Goal: Check status: Check status

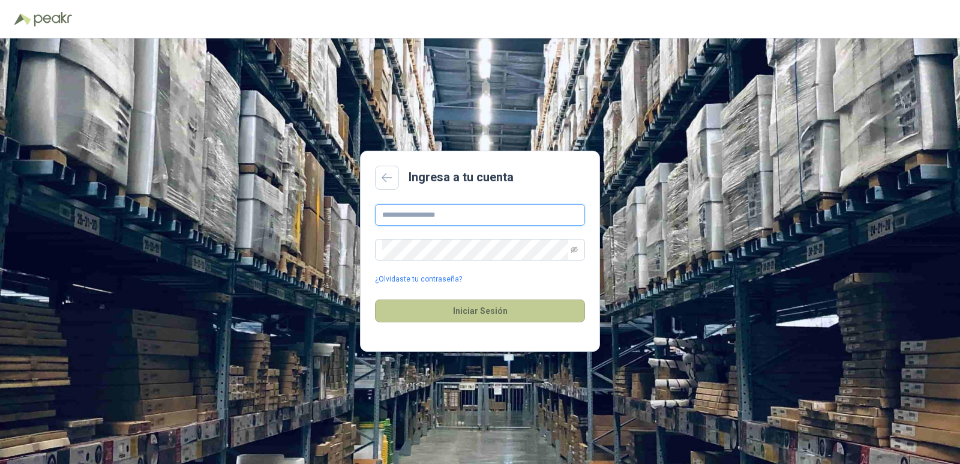
type input "**********"
click at [491, 308] on button "Iniciar Sesión" at bounding box center [480, 310] width 210 height 23
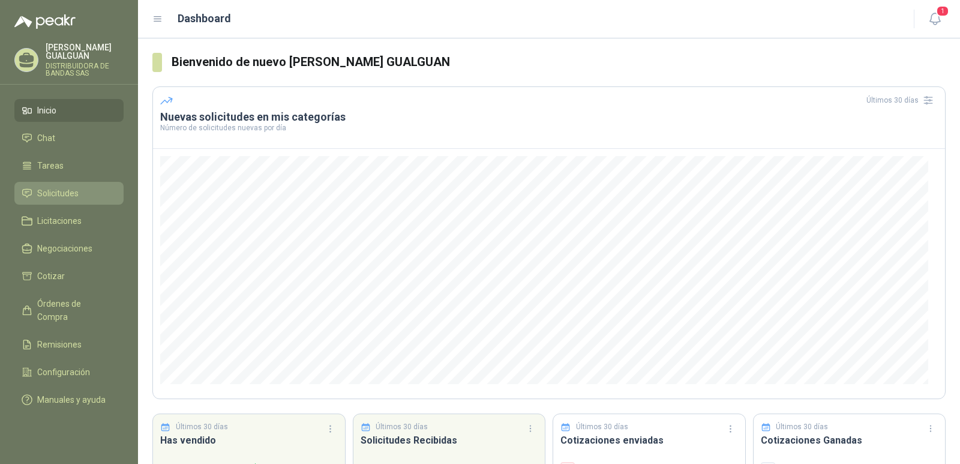
click at [68, 190] on span "Solicitudes" at bounding box center [57, 193] width 41 height 13
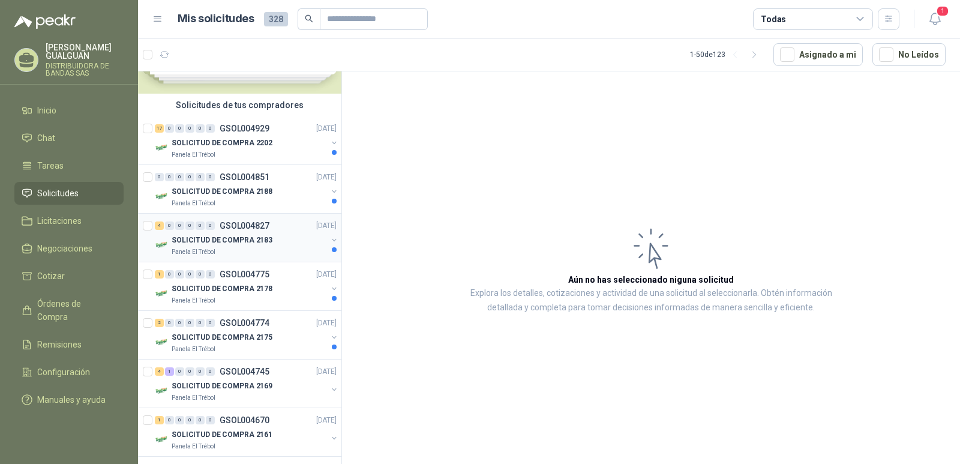
scroll to position [60, 0]
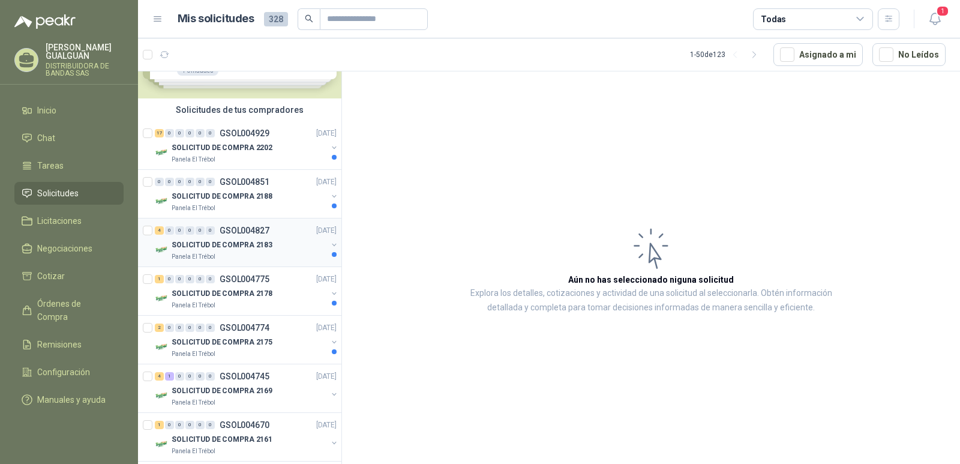
click at [251, 325] on p "GSOL004774" at bounding box center [245, 327] width 50 height 8
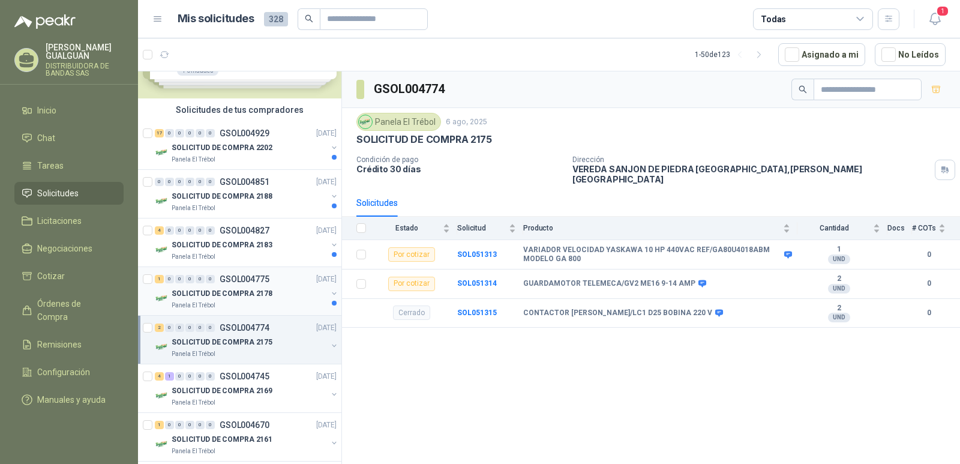
click at [239, 278] on p "GSOL004775" at bounding box center [245, 279] width 50 height 8
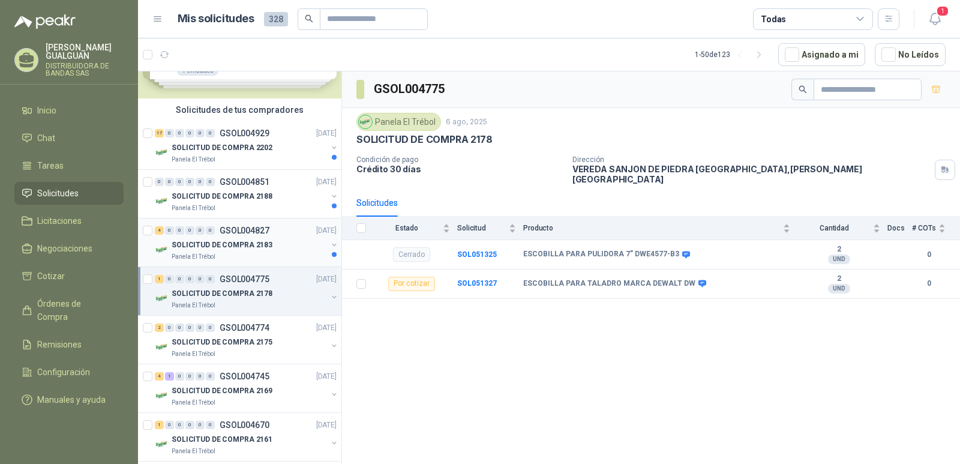
click at [249, 238] on div "SOLICITUD DE COMPRA 2183" at bounding box center [249, 245] width 155 height 14
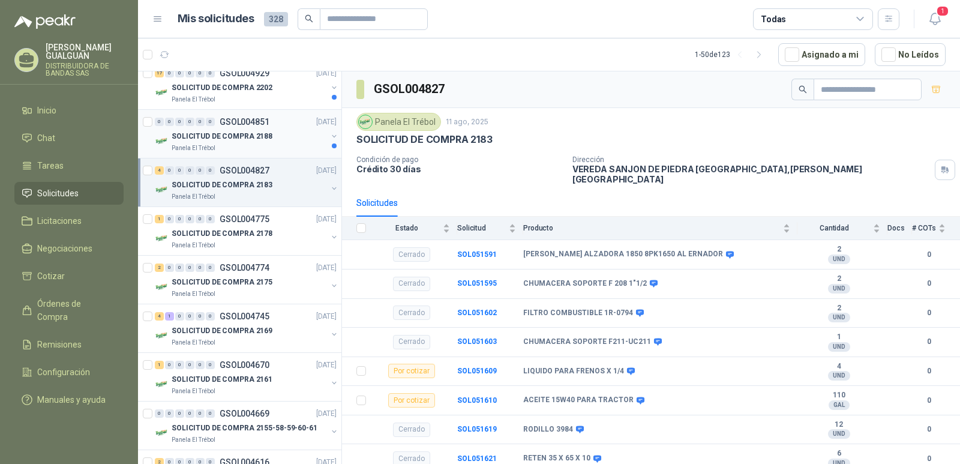
click at [217, 137] on p "SOLICITUD DE COMPRA 2188" at bounding box center [222, 136] width 101 height 11
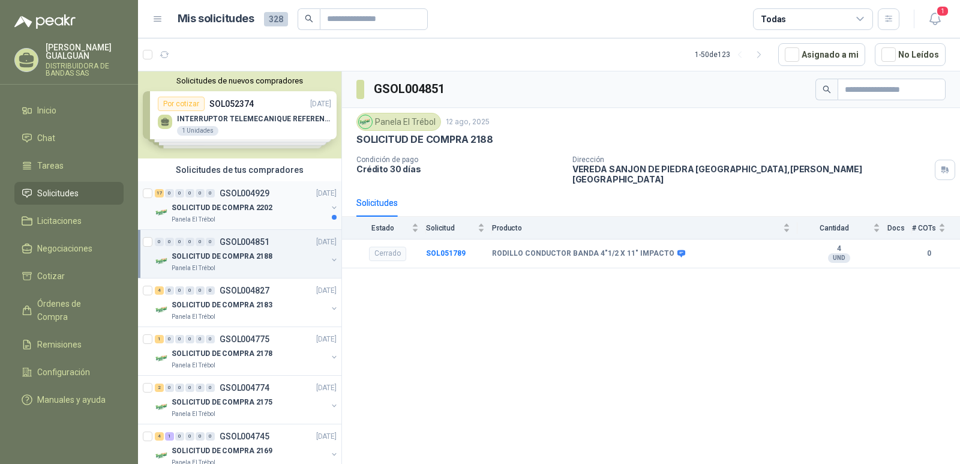
click at [272, 213] on div "SOLICITUD DE COMPRA 2202" at bounding box center [249, 207] width 155 height 14
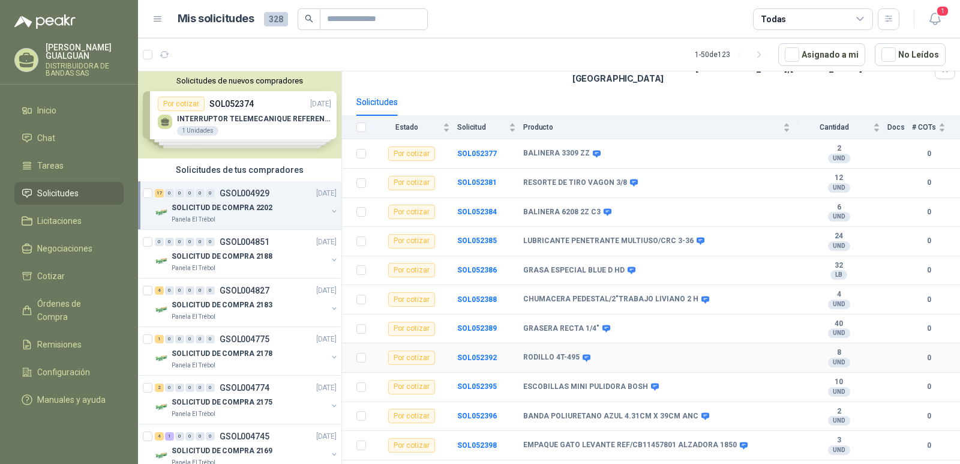
scroll to position [120, 0]
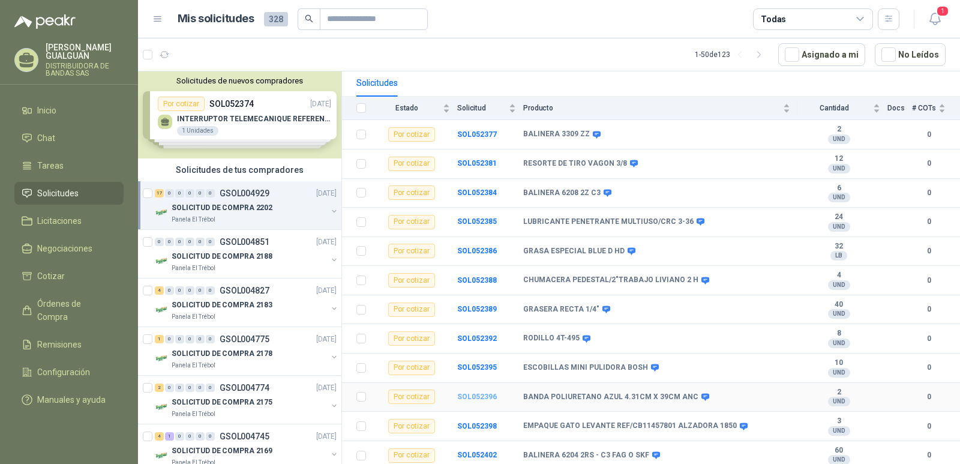
click at [480, 393] on b "SOL052396" at bounding box center [477, 397] width 40 height 8
